Goal: Transaction & Acquisition: Purchase product/service

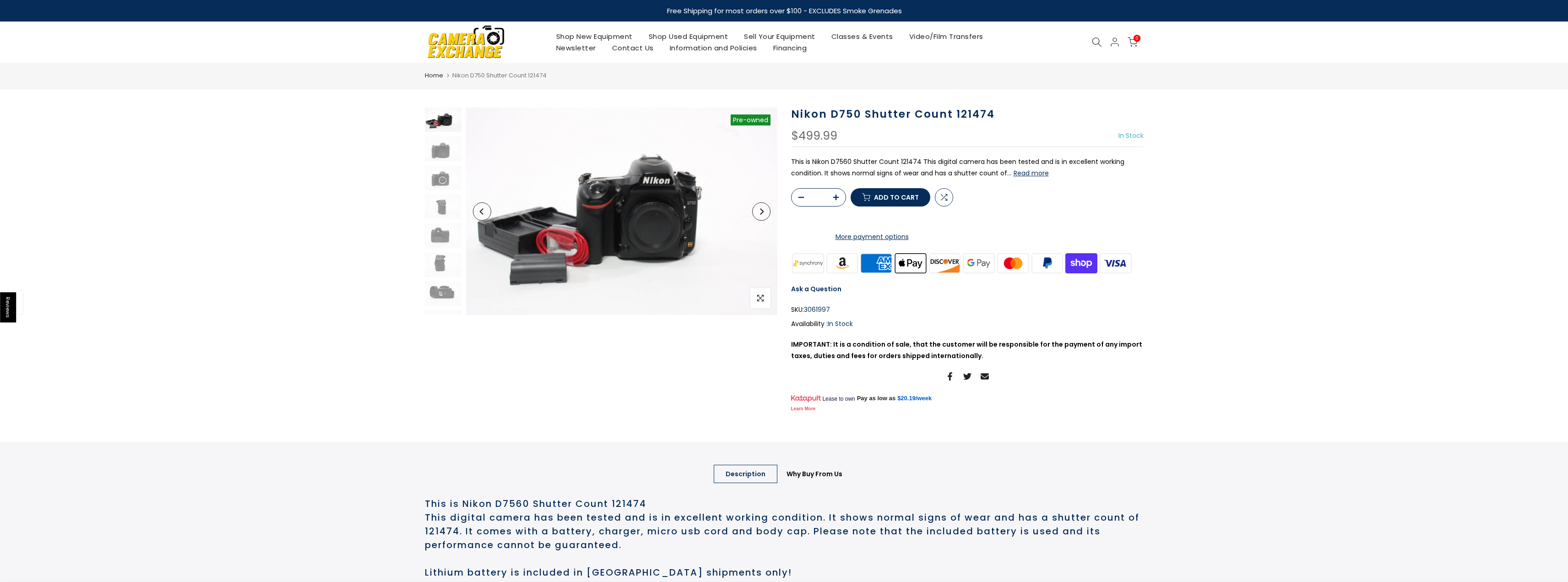
click at [1022, 176] on button "Read more" at bounding box center [1031, 173] width 35 height 8
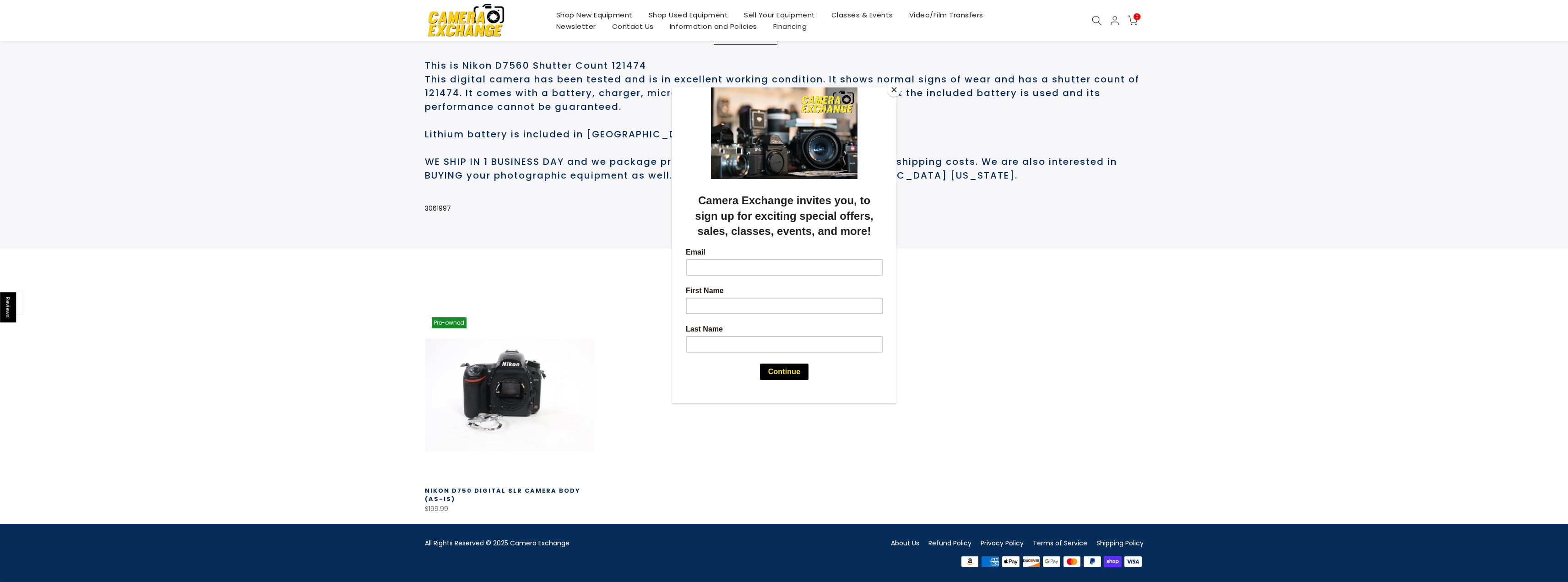
scroll to position [476, 0]
click at [891, 89] on button "Close" at bounding box center [894, 89] width 14 height 14
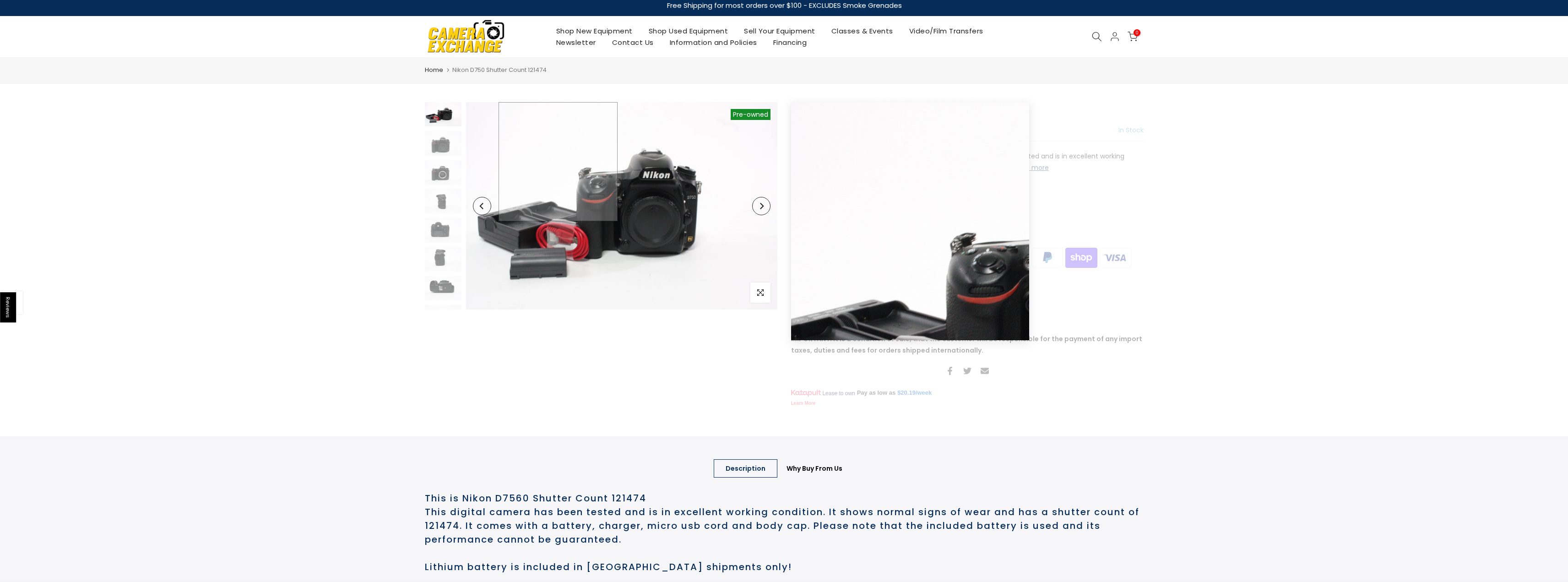
scroll to position [0, 0]
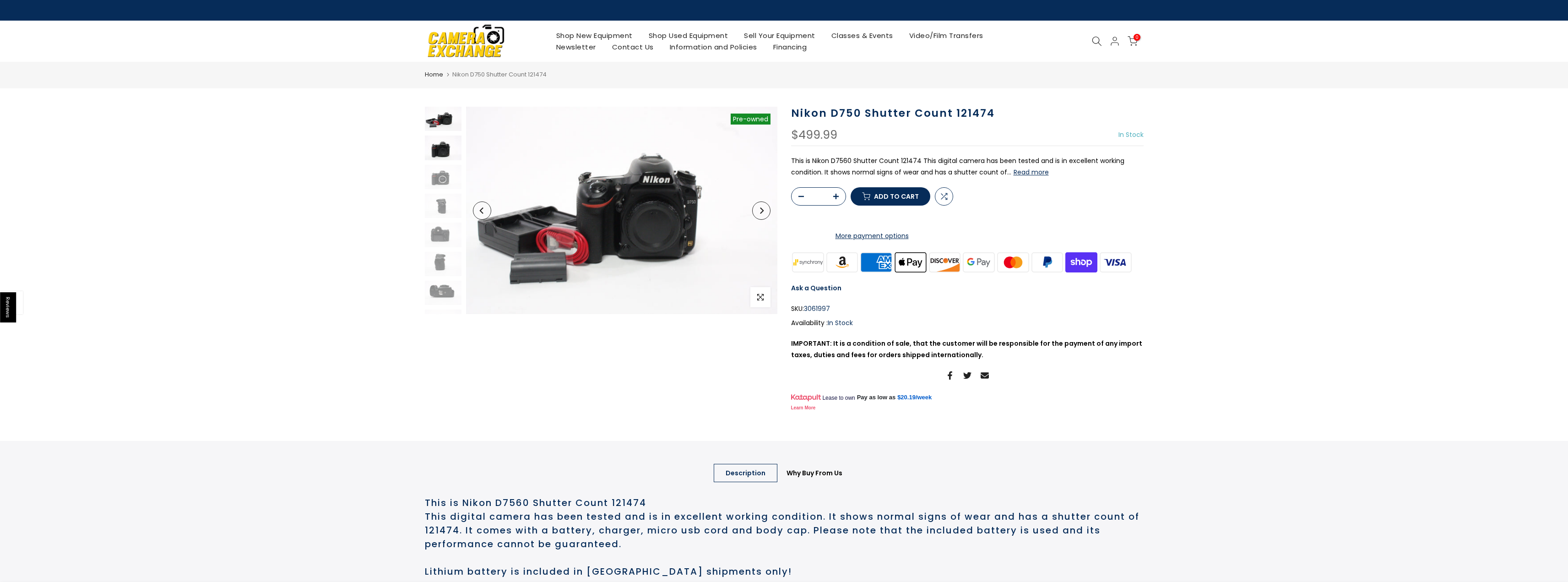
click at [442, 153] on img at bounding box center [443, 148] width 37 height 24
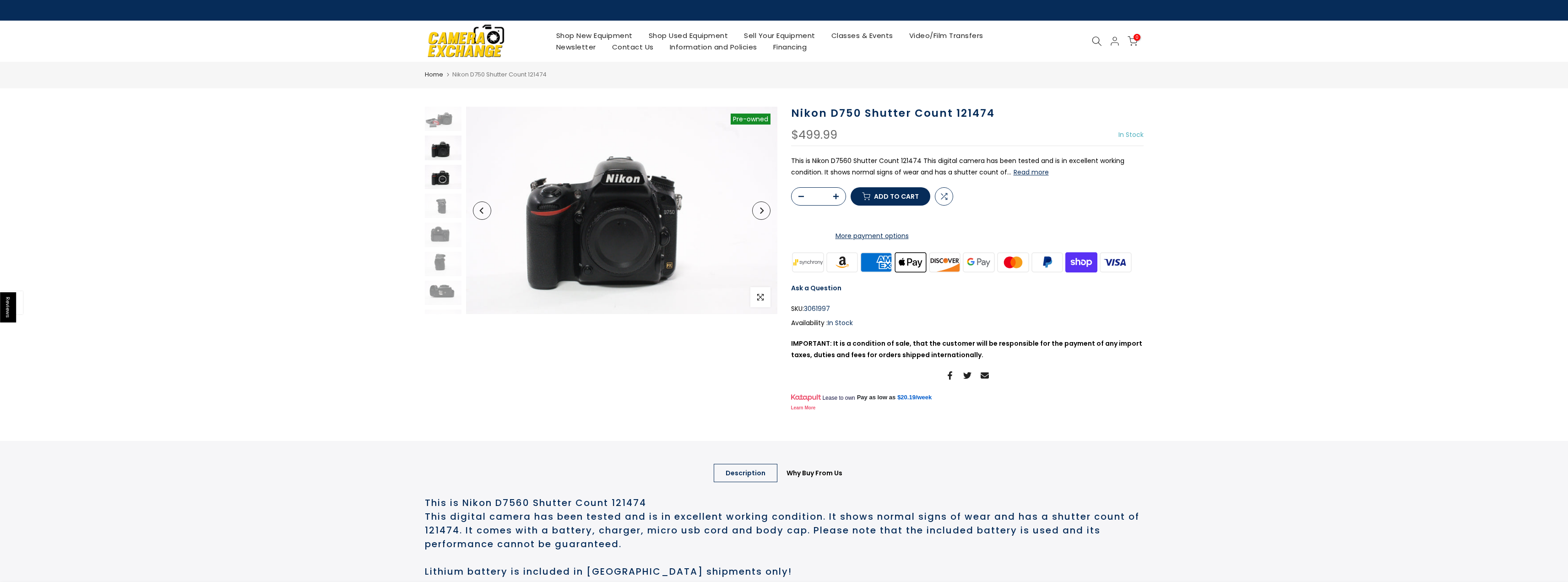
click at [436, 172] on img at bounding box center [443, 177] width 37 height 24
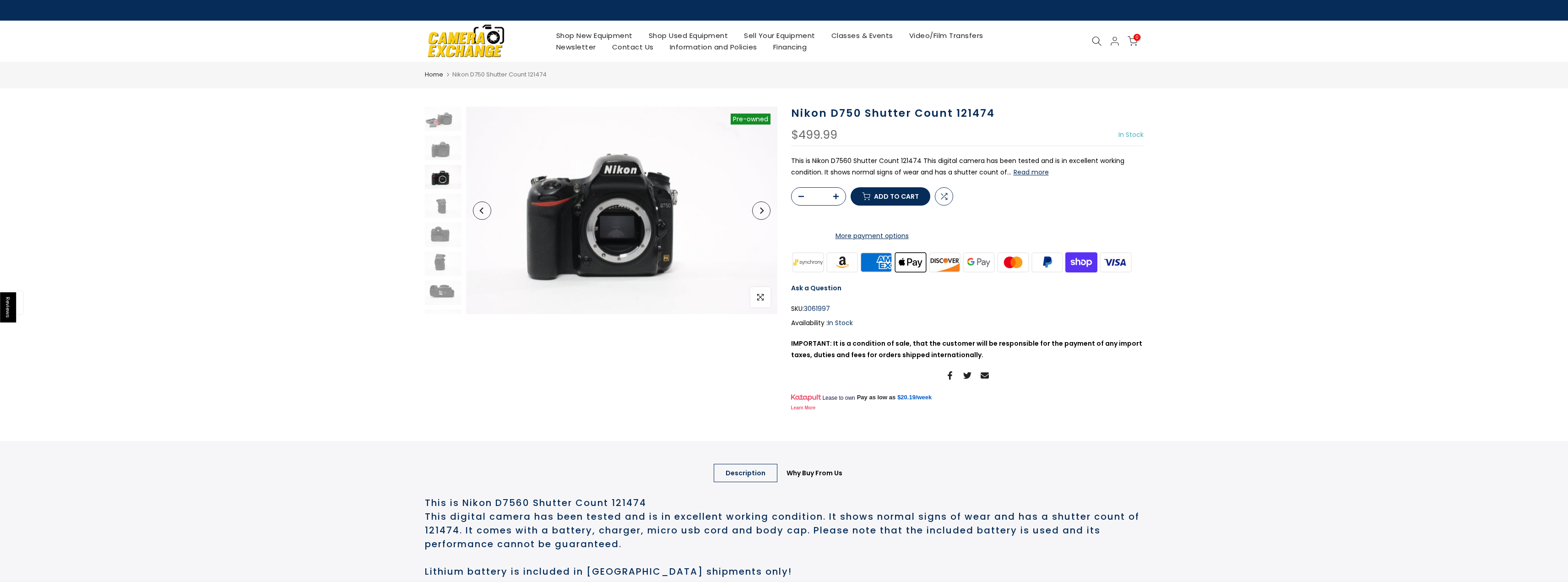
scroll to position [12, 0]
